Goal: Task Accomplishment & Management: Use online tool/utility

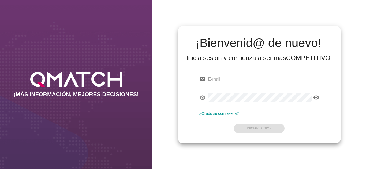
type input "[PERSON_NAME][EMAIL_ADDRESS][DOMAIN_NAME]"
click at [181, 9] on div "¡Bienvenid@ de nuevo! Inicia sesión y comienza a ser más COMPETITIVO email [PER…" at bounding box center [258, 84] width 213 height 169
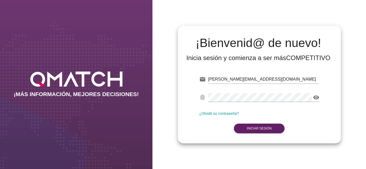
click at [255, 134] on form "email [PERSON_NAME][EMAIL_ADDRESS][DOMAIN_NAME] fingerprint visibility ¿Olvidó …" at bounding box center [259, 103] width 120 height 63
click at [252, 131] on button "Iniciar Sesión" at bounding box center [259, 129] width 51 height 10
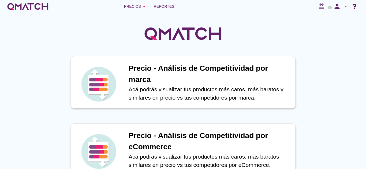
click at [178, 3] on div "Precios arrow_drop_down Reportes redeem person arrow_drop_down" at bounding box center [182, 6] width 353 height 11
click at [171, 5] on span "Reportes" at bounding box center [164, 6] width 21 height 6
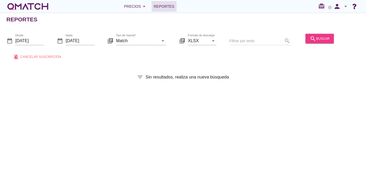
click at [310, 35] on icon "search" at bounding box center [312, 38] width 6 height 6
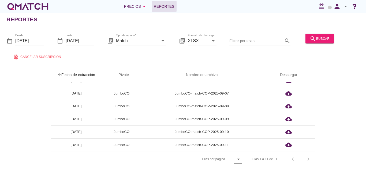
scroll to position [2, 0]
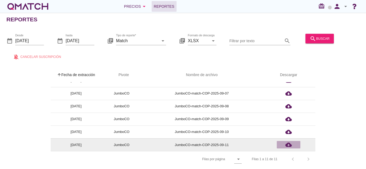
click at [284, 142] on div "cloud_download" at bounding box center [288, 145] width 19 height 6
